Goal: Task Accomplishment & Management: Use online tool/utility

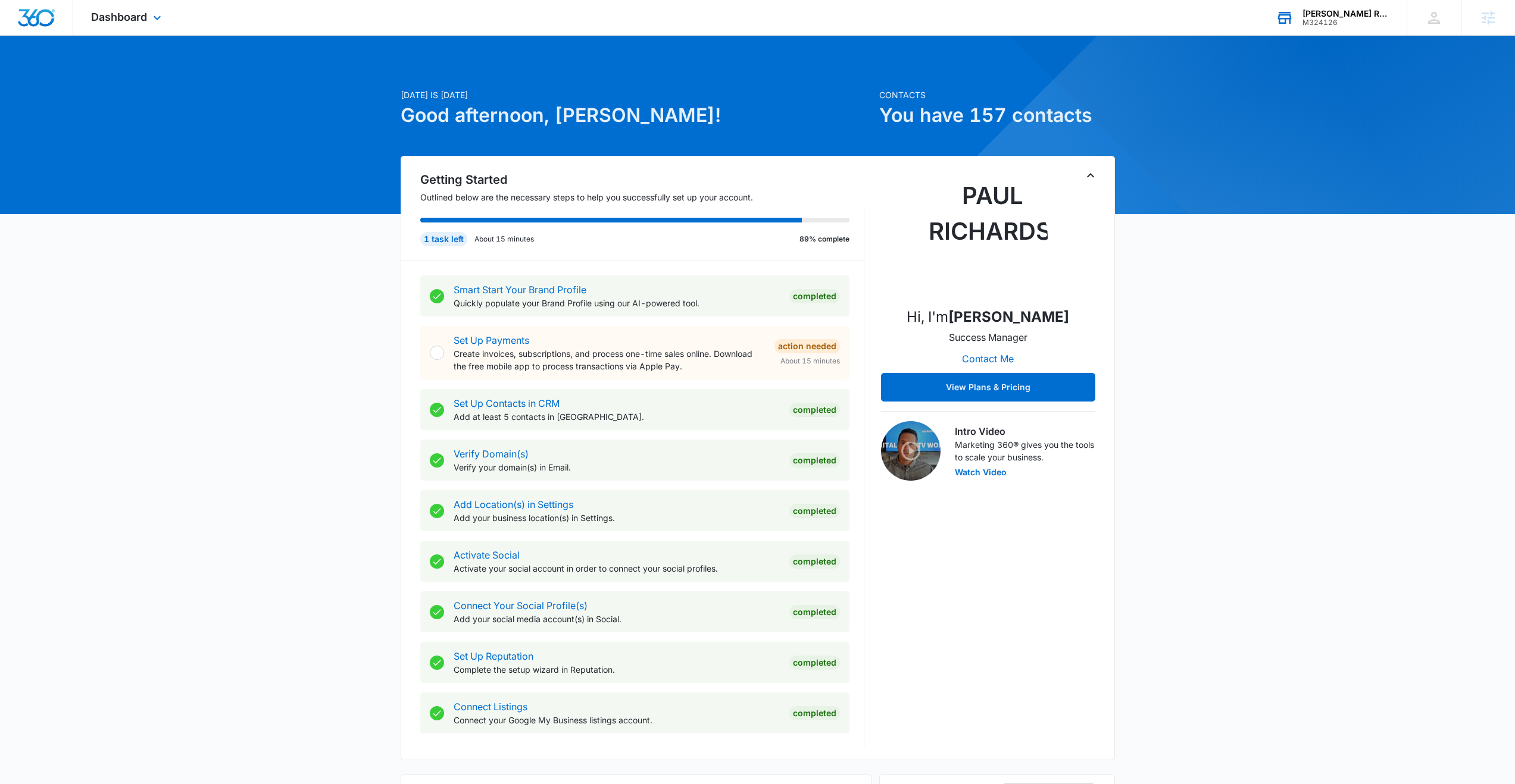
click at [1350, 18] on div "M324126" at bounding box center [1345, 22] width 86 height 8
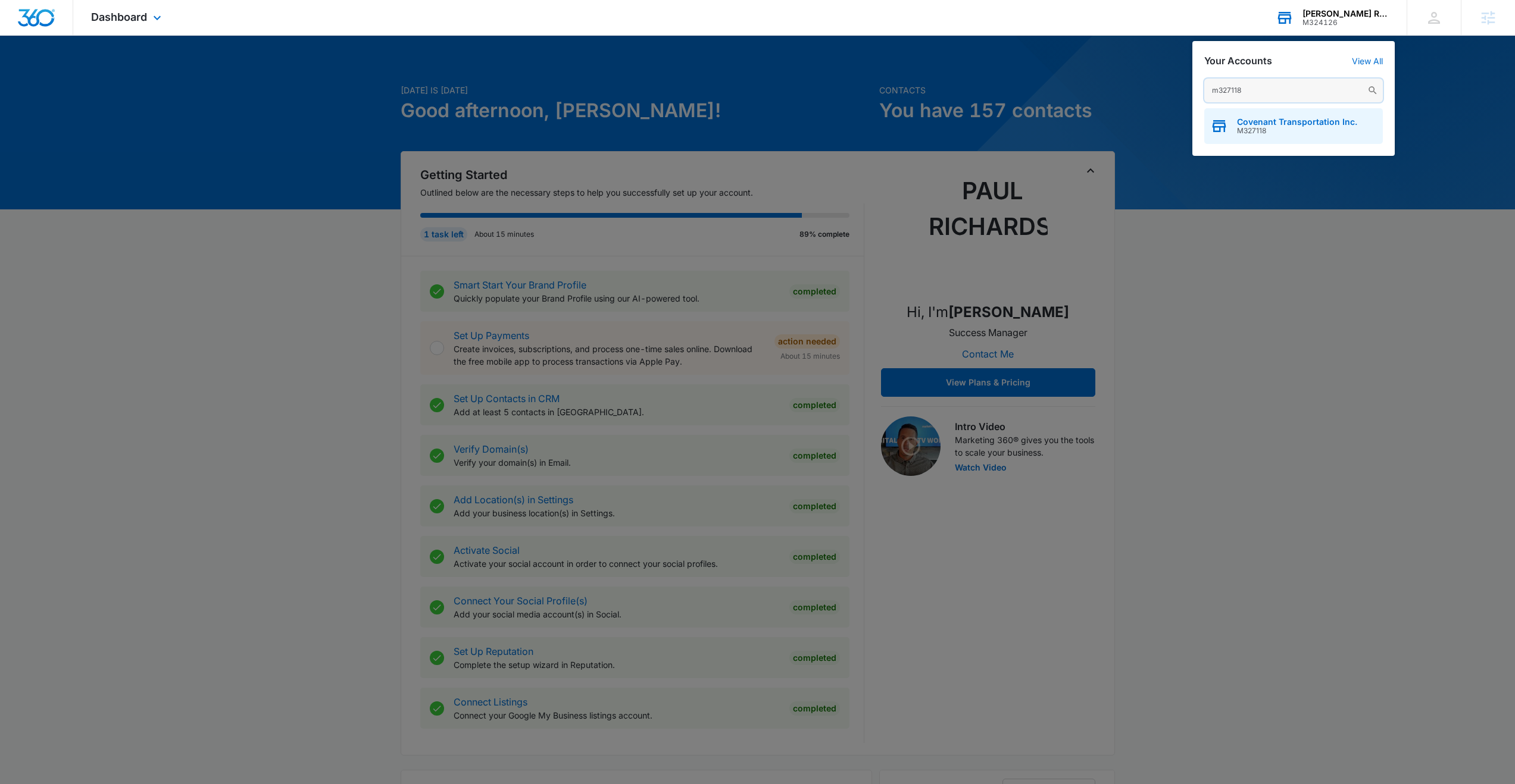
type input "m327118"
click at [1250, 127] on span "M327118" at bounding box center [1297, 130] width 120 height 8
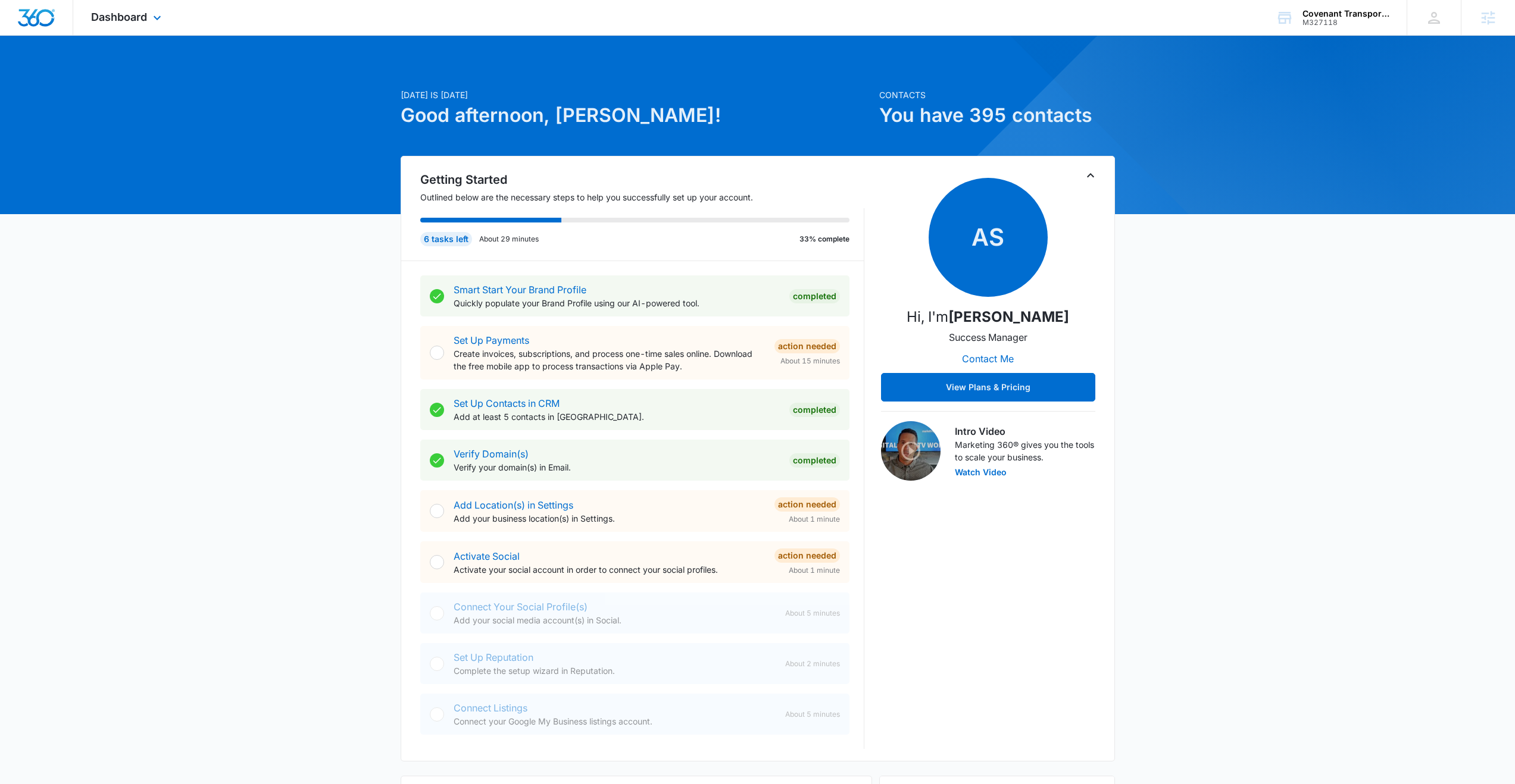
click at [149, 13] on div "Dashboard Apps Reputation Websites Forms CRM Email Social Content Ads Intellige…" at bounding box center [127, 17] width 109 height 35
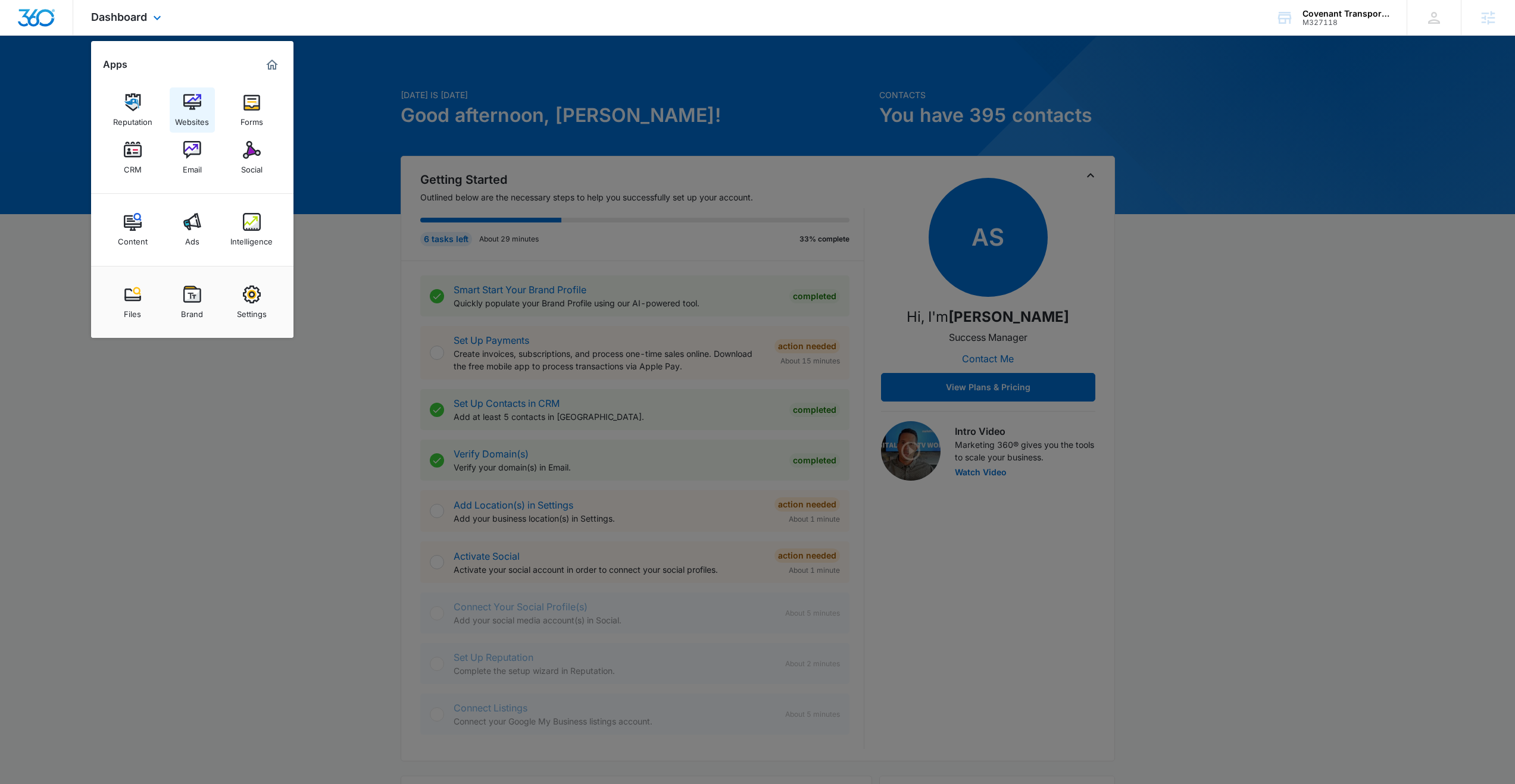
click at [196, 105] on img at bounding box center [192, 103] width 18 height 18
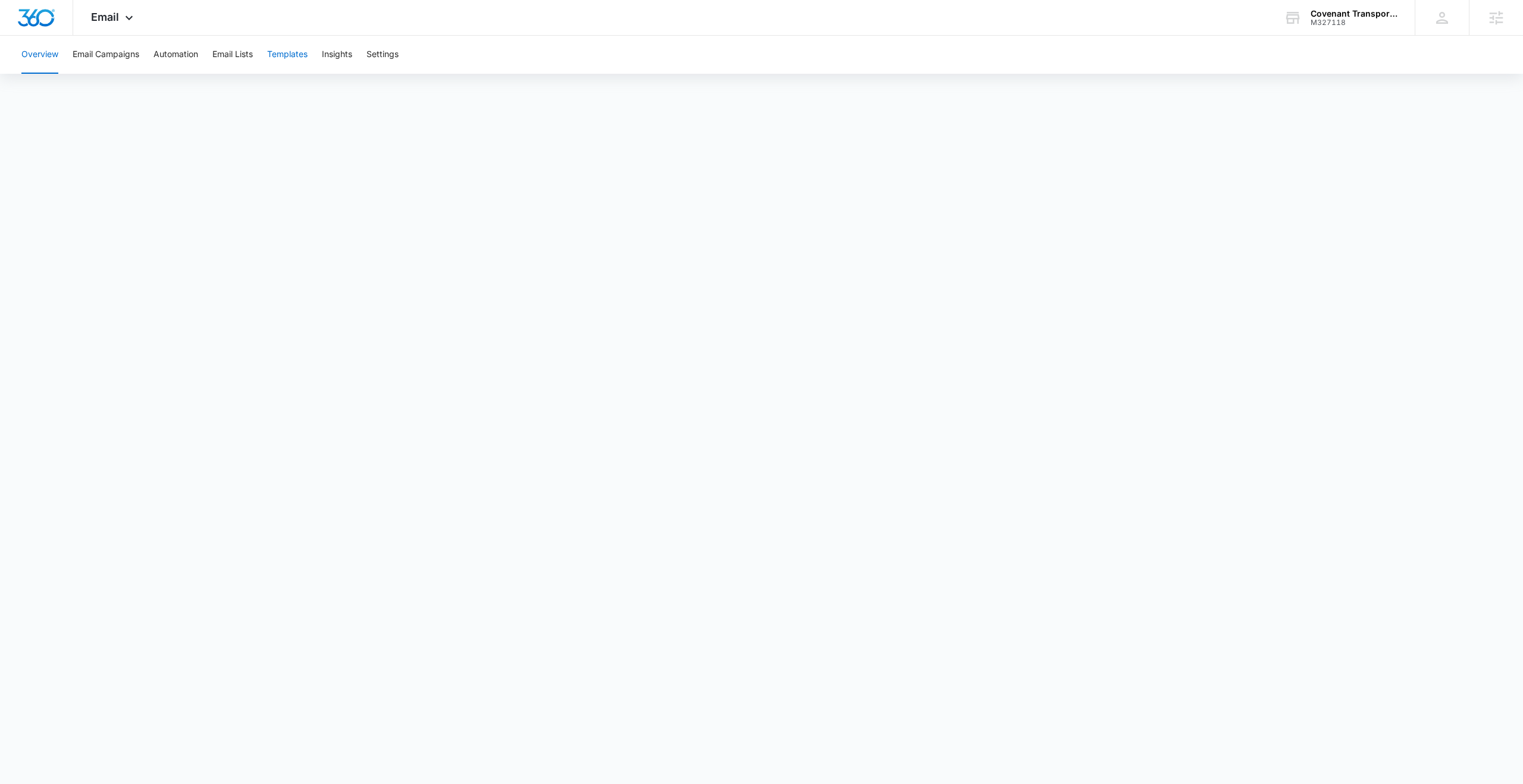
click at [304, 58] on button "Templates" at bounding box center [287, 55] width 40 height 38
click at [113, 24] on div "Email Apps Reputation Websites Forms CRM Email Social Content Ads Intelligence …" at bounding box center [113, 17] width 81 height 35
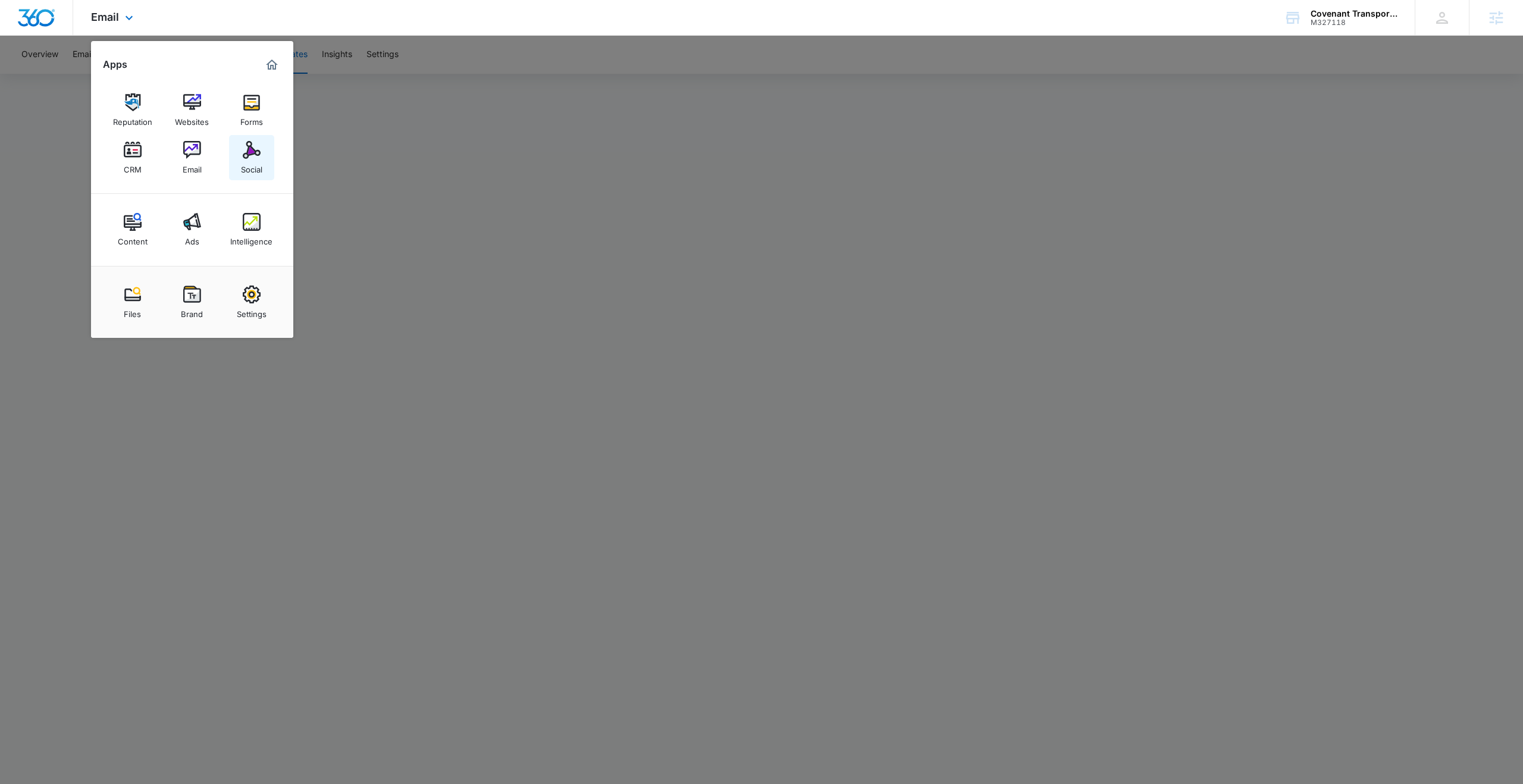
click at [259, 151] on img at bounding box center [252, 150] width 18 height 18
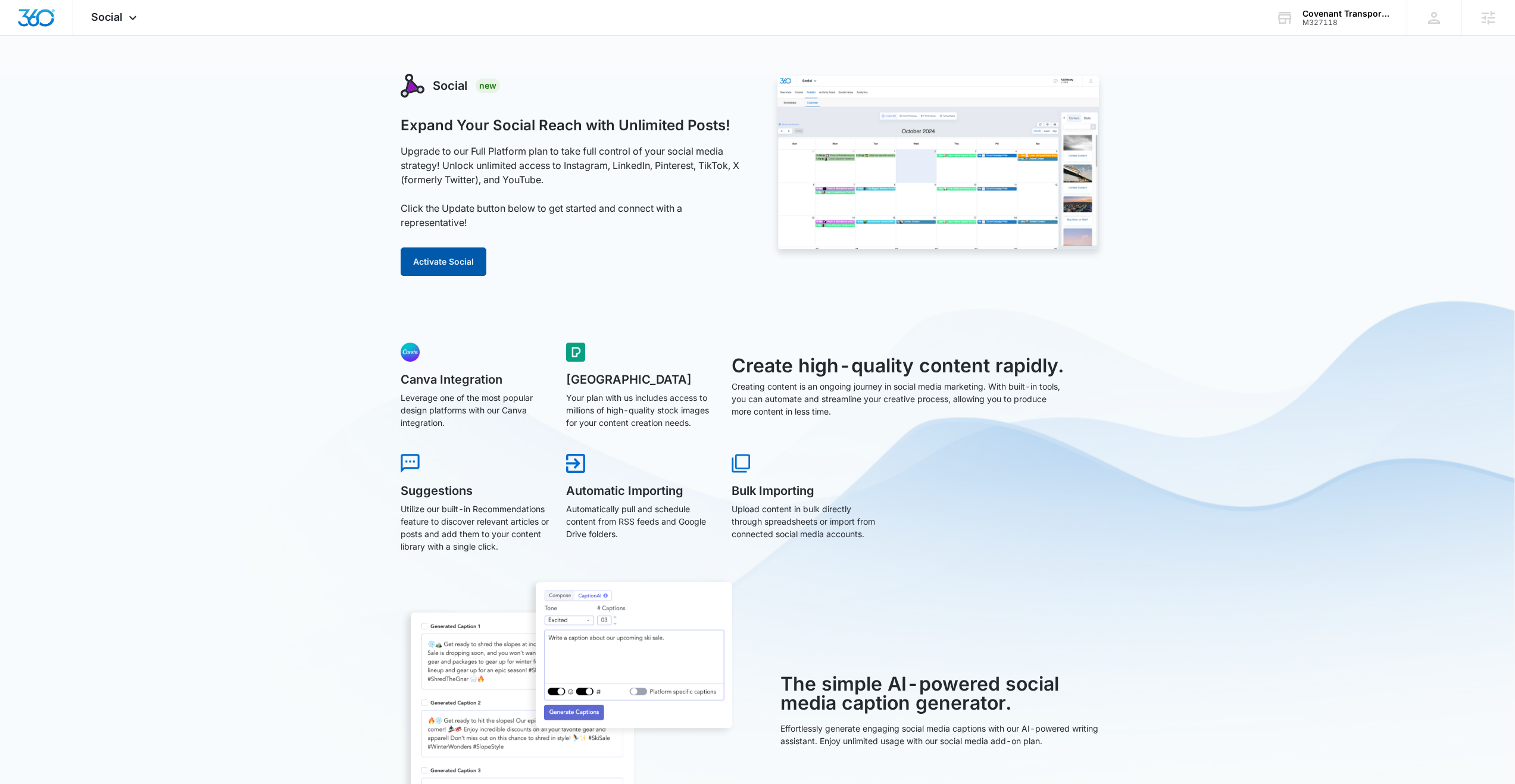
click at [438, 268] on button "Activate Social" at bounding box center [443, 261] width 86 height 28
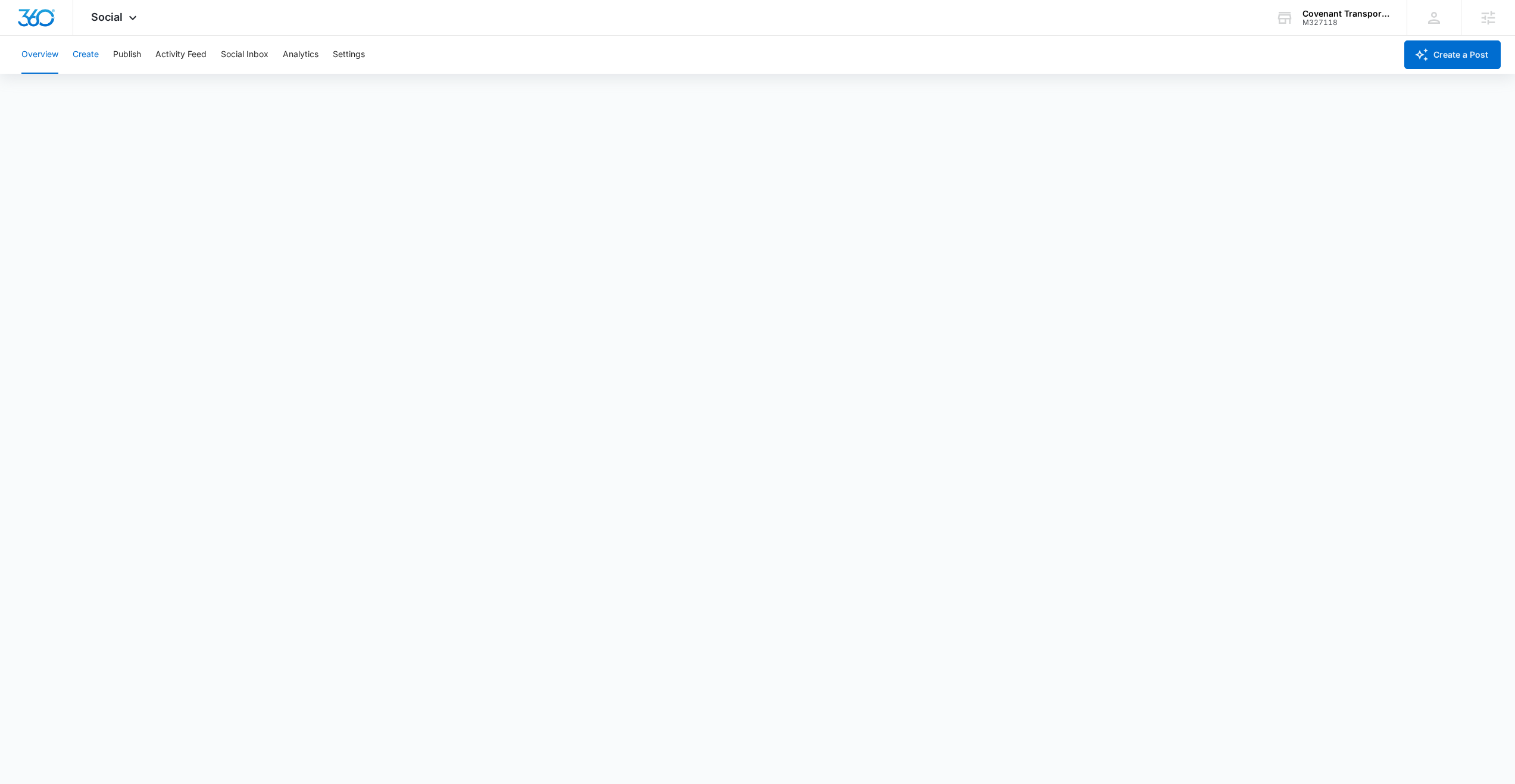
click at [84, 53] on button "Create" at bounding box center [86, 55] width 26 height 38
click at [113, 94] on button "Approvals" at bounding box center [116, 91] width 40 height 34
click at [133, 54] on button "Publish" at bounding box center [126, 55] width 28 height 38
click at [80, 89] on button "Schedules" at bounding box center [91, 91] width 40 height 34
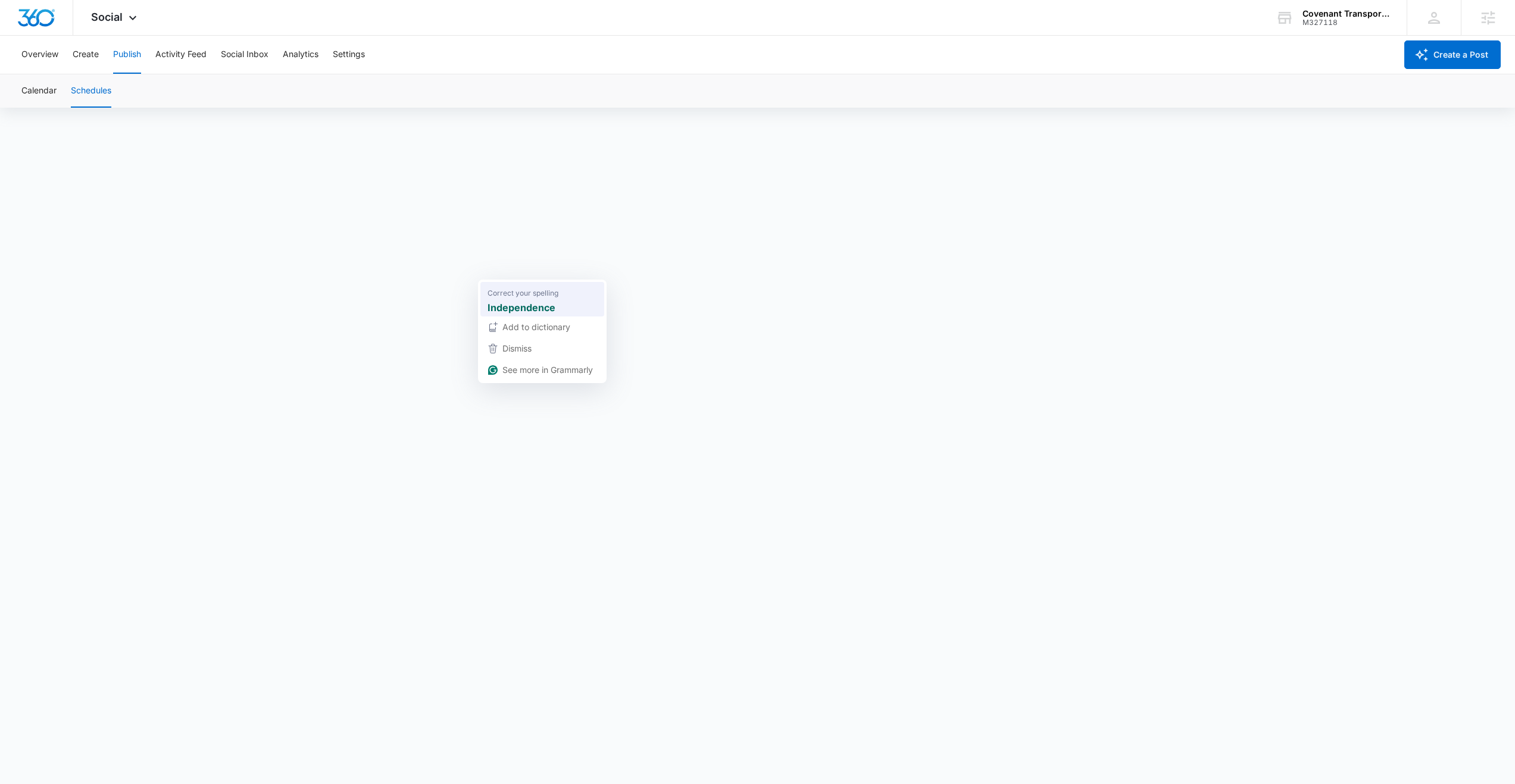
click at [510, 302] on strong "Independence" at bounding box center [521, 307] width 68 height 15
